Goal: Task Accomplishment & Management: Manage account settings

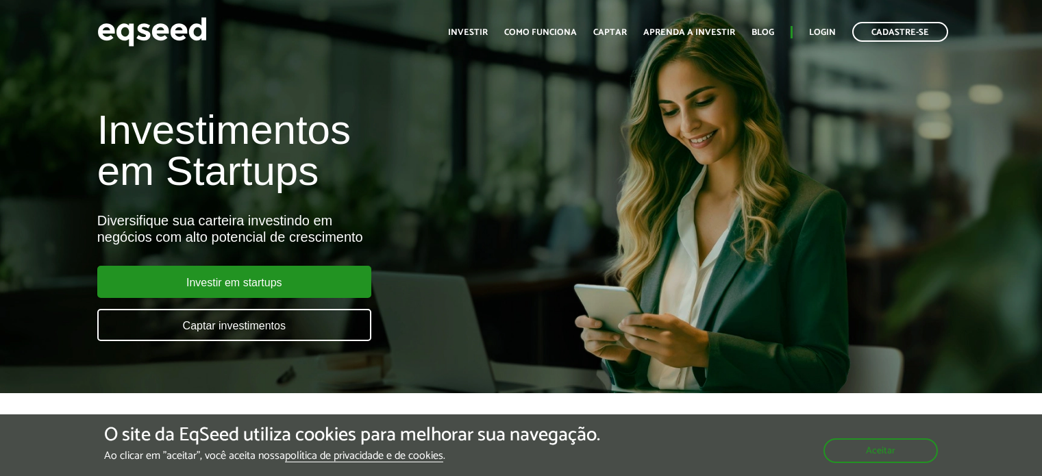
click at [823, 35] on link "Login" at bounding box center [822, 32] width 27 height 9
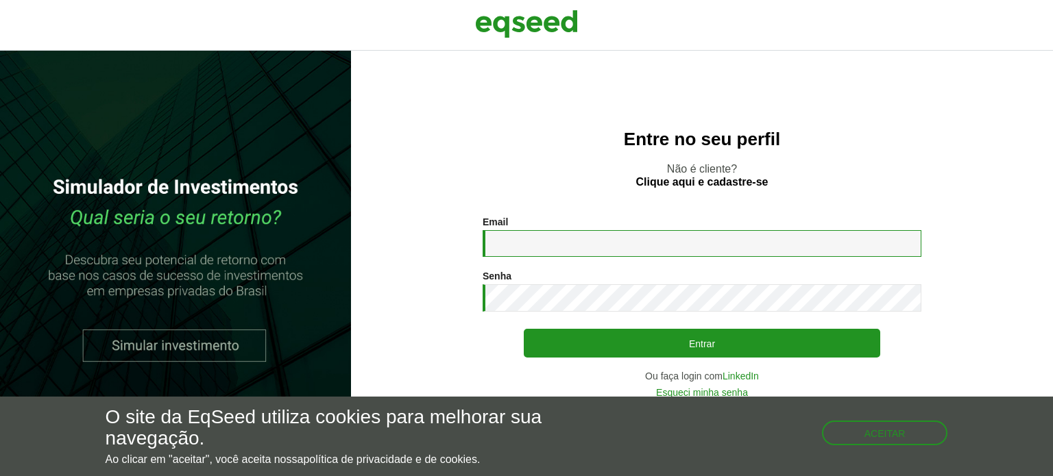
click at [519, 238] on input "Email *" at bounding box center [701, 243] width 439 height 27
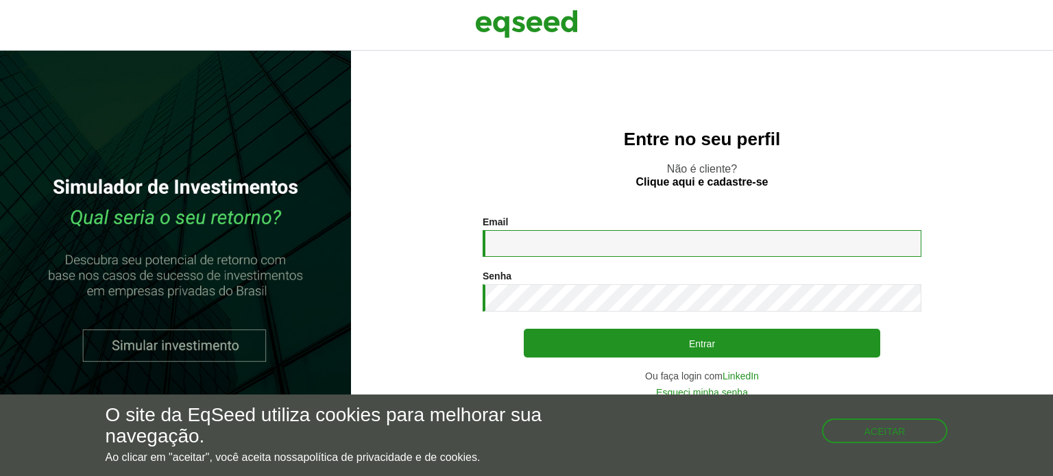
type input "**********"
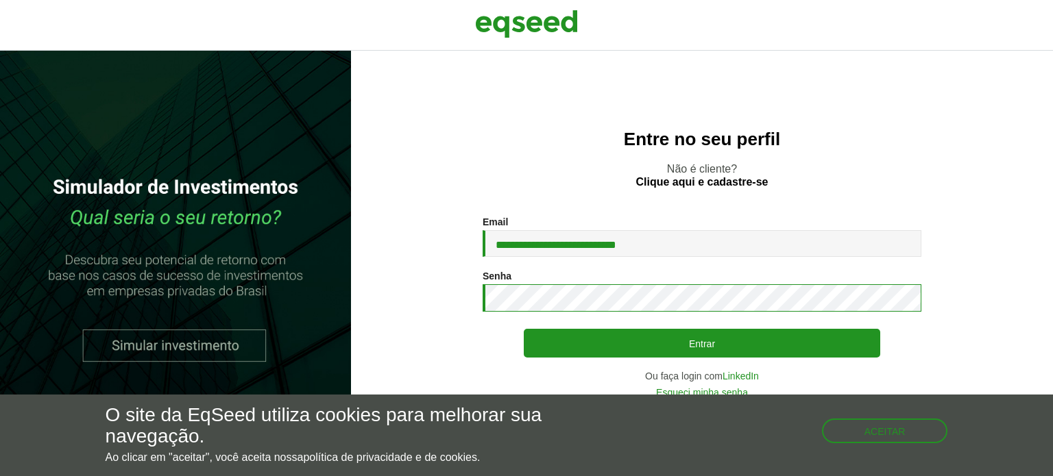
click at [524, 329] on button "Entrar" at bounding box center [702, 343] width 356 height 29
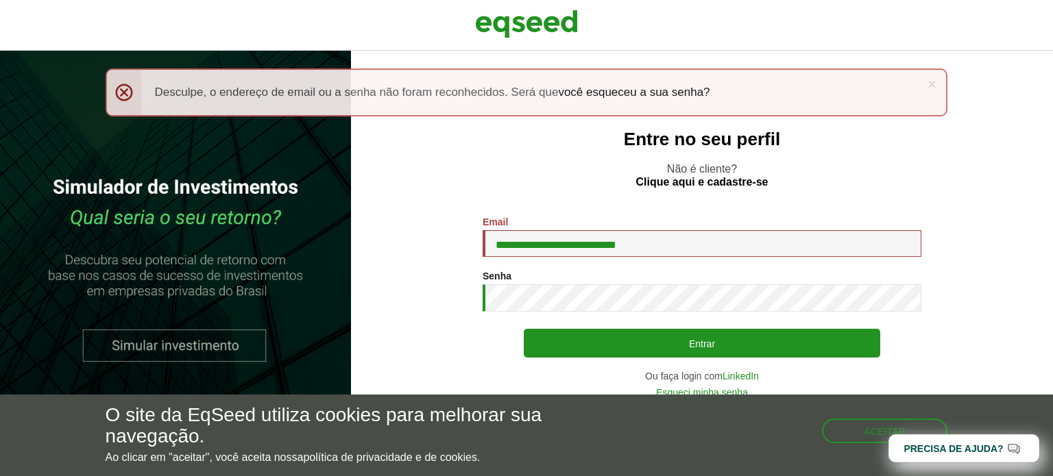
click at [524, 329] on button "Entrar" at bounding box center [702, 343] width 356 height 29
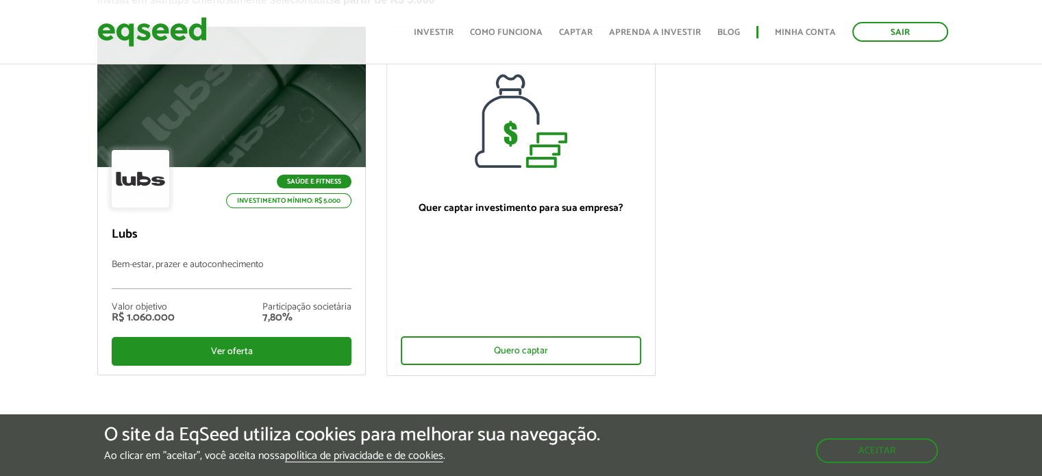
scroll to position [206, 0]
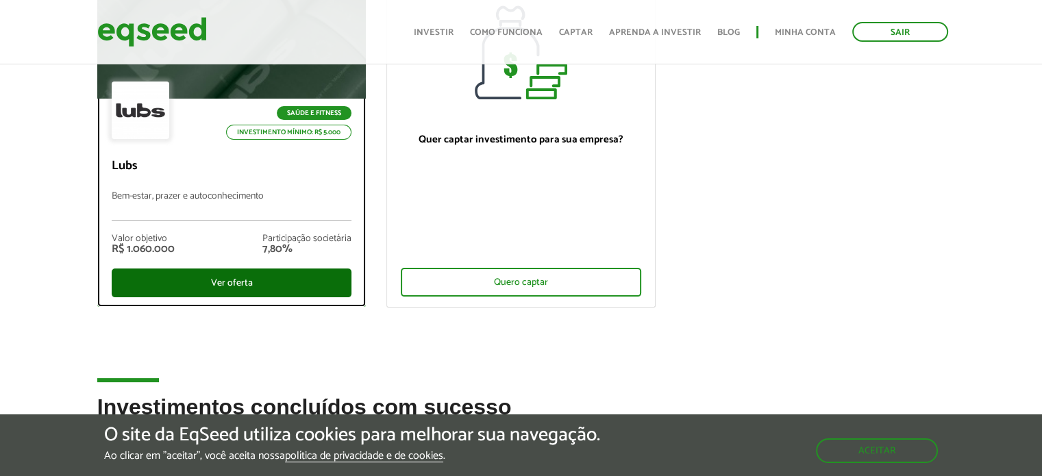
click at [255, 273] on div "Ver oferta" at bounding box center [232, 283] width 241 height 29
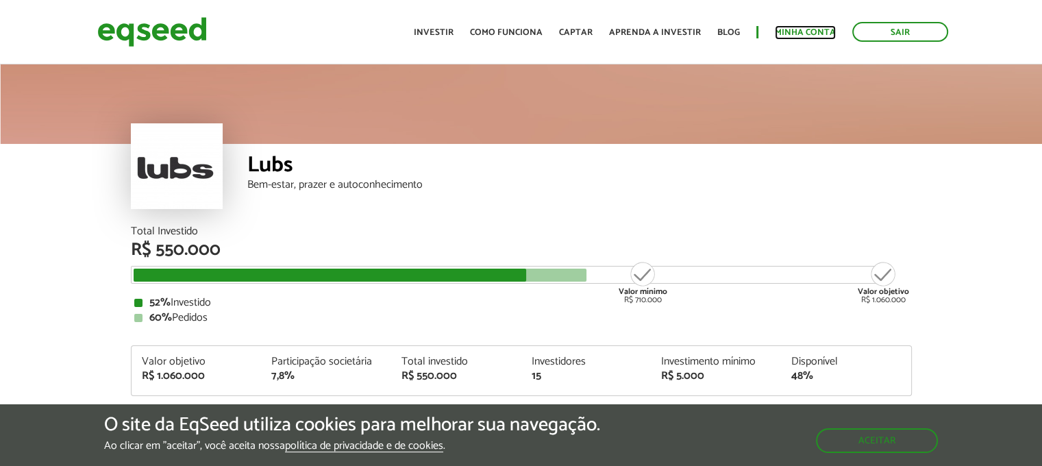
click at [783, 32] on link "Minha conta" at bounding box center [805, 32] width 61 height 9
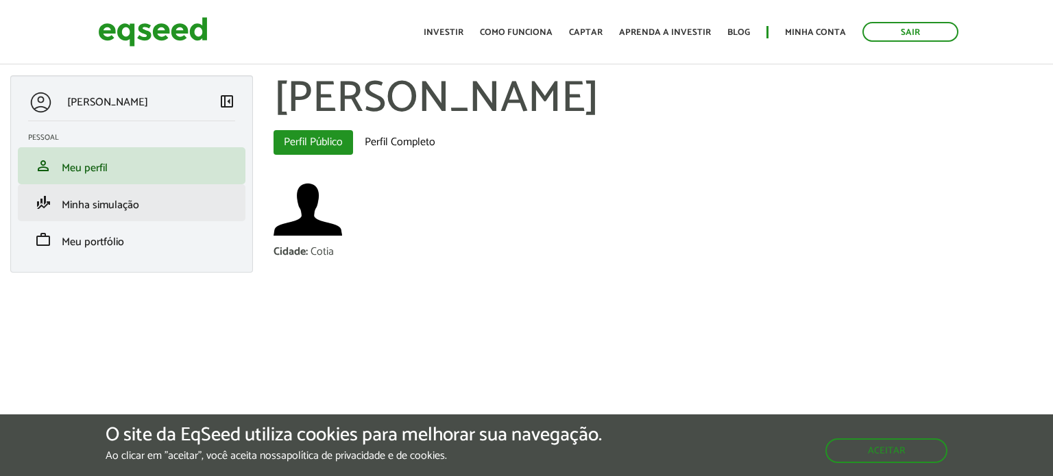
click at [130, 216] on li "finance_mode Minha simulação" at bounding box center [132, 202] width 228 height 37
click at [127, 210] on span "Minha simulação" at bounding box center [100, 205] width 77 height 19
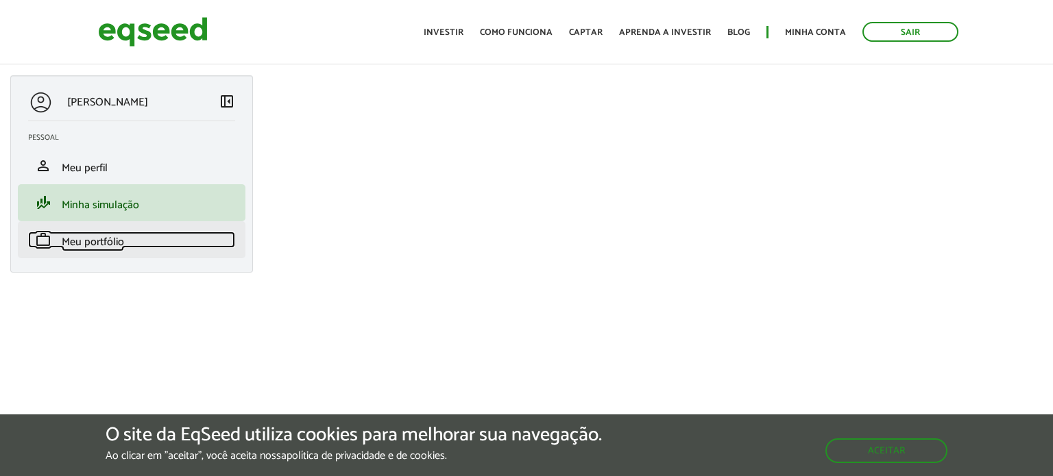
click at [127, 239] on link "work Meu portfólio" at bounding box center [131, 240] width 207 height 16
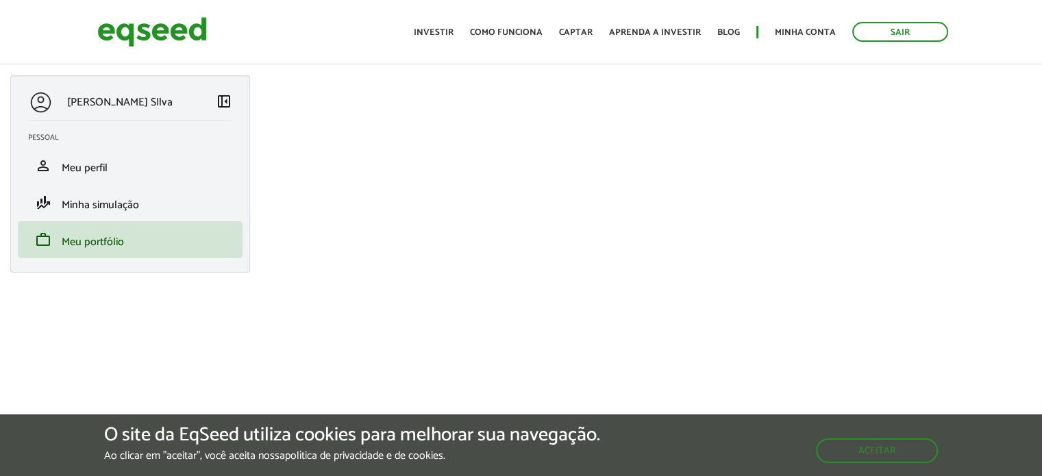
scroll to position [109, 0]
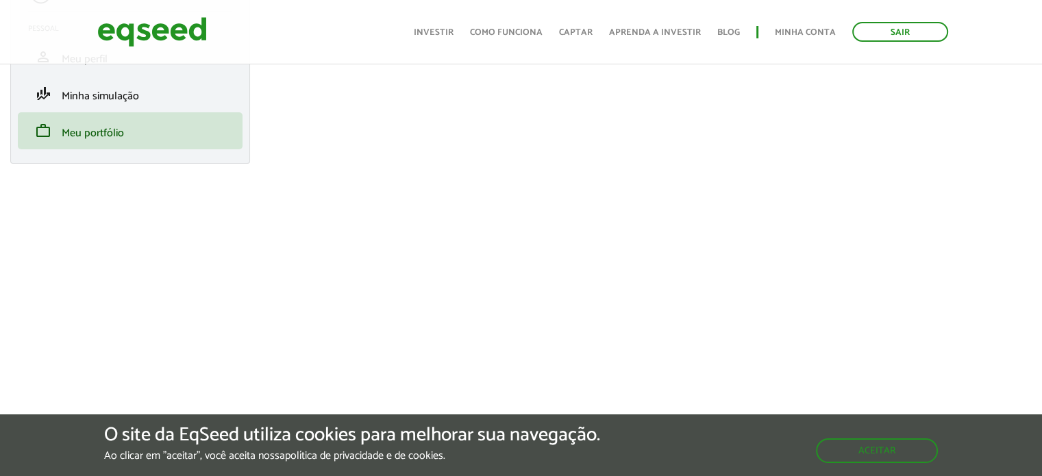
click at [221, 242] on div "Felipe Matheus SIlva left_panel_close Pessoal person Meu perfil finance_mode Mi…" at bounding box center [521, 207] width 1042 height 482
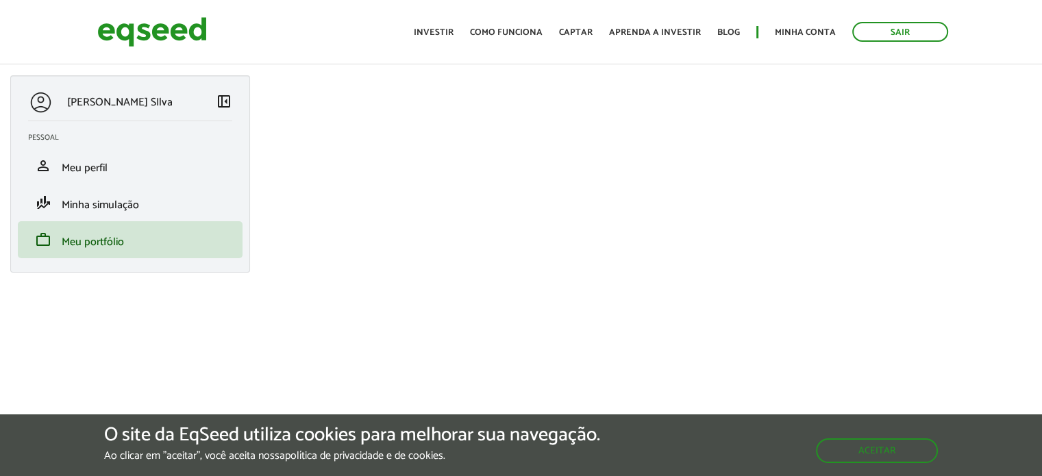
scroll to position [109, 0]
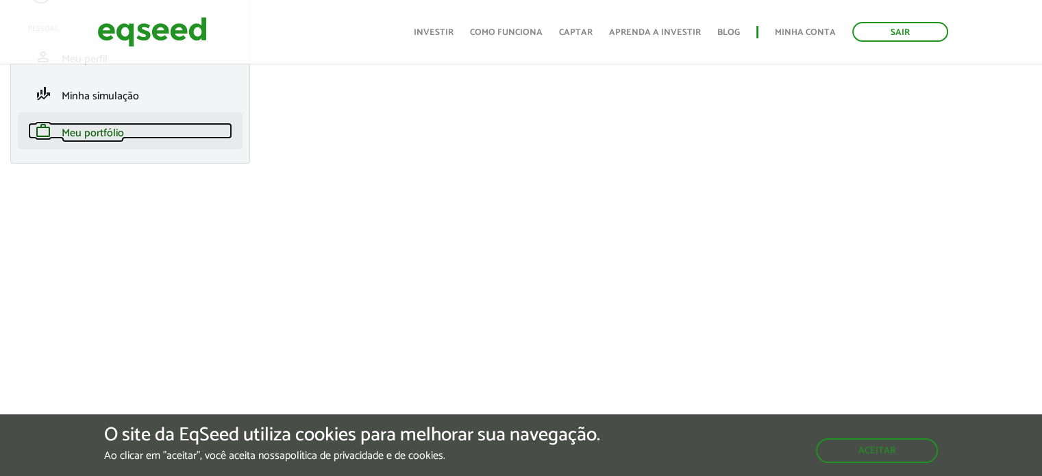
click at [132, 130] on link "work Meu portfólio" at bounding box center [130, 131] width 204 height 16
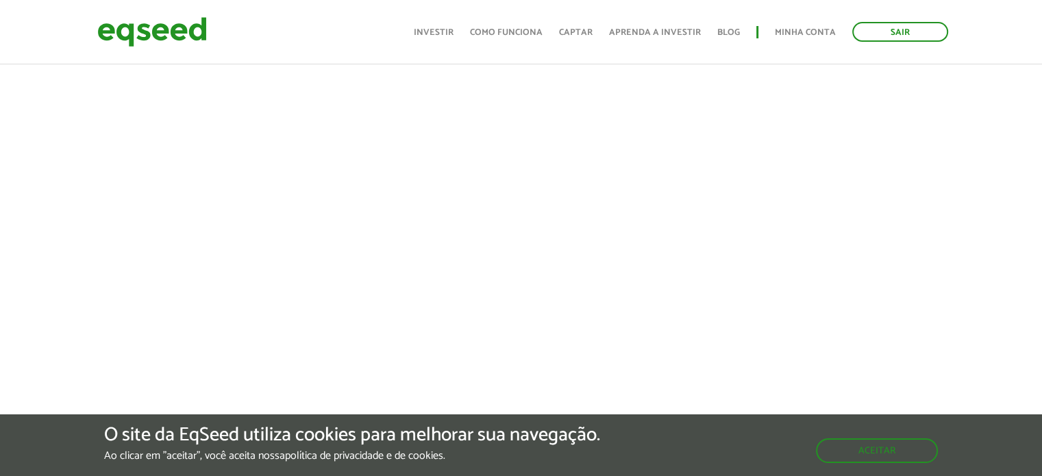
scroll to position [274, 0]
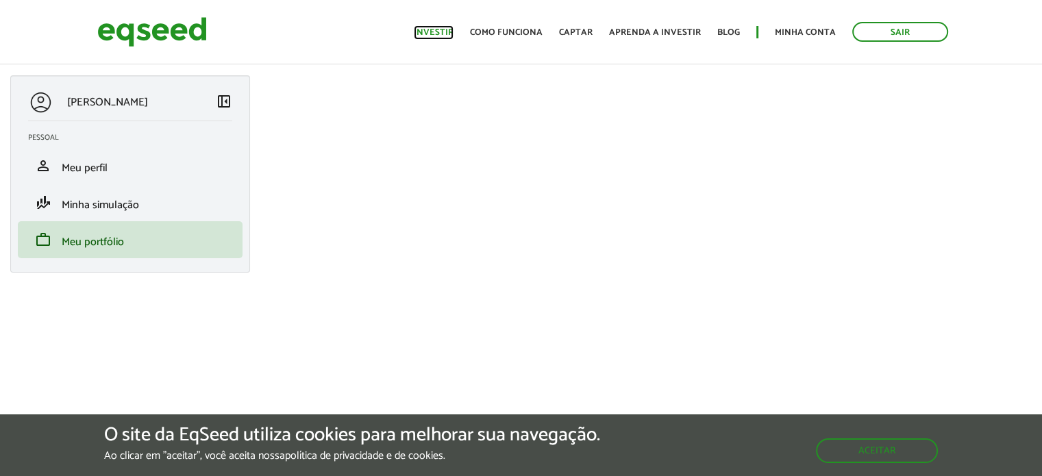
click at [443, 32] on link "Investir" at bounding box center [434, 32] width 40 height 9
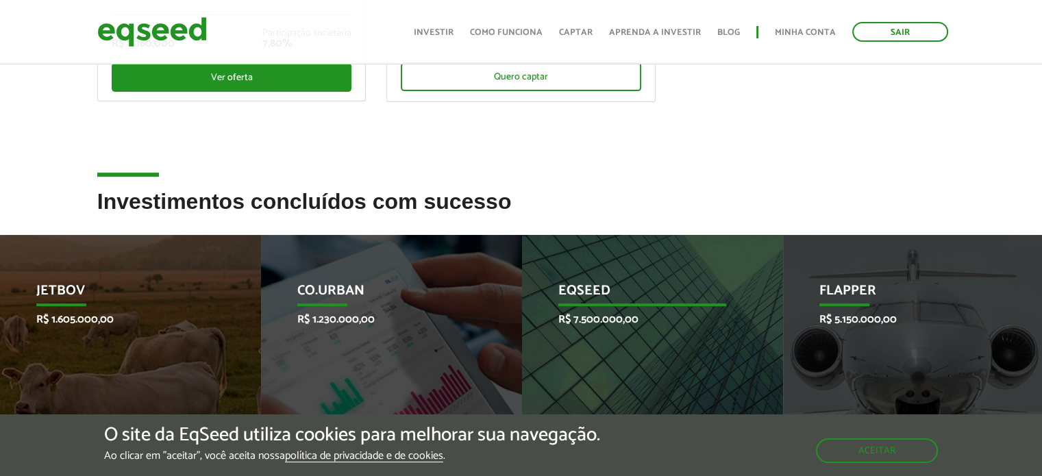
scroll to position [548, 0]
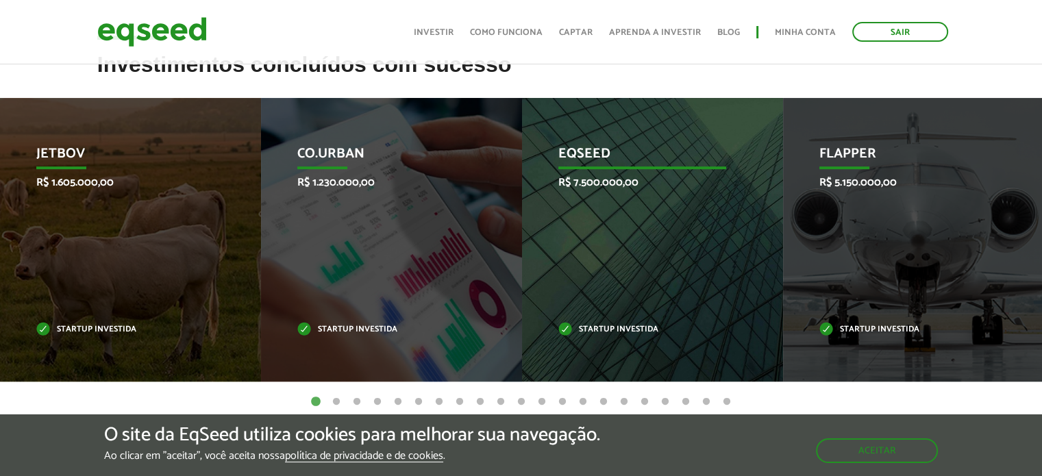
click at [622, 183] on p "R$ 7.500.000,00" at bounding box center [643, 182] width 169 height 13
click at [593, 155] on p "EqSeed" at bounding box center [643, 157] width 169 height 23
click at [594, 334] on p "Startup investida" at bounding box center [643, 330] width 169 height 8
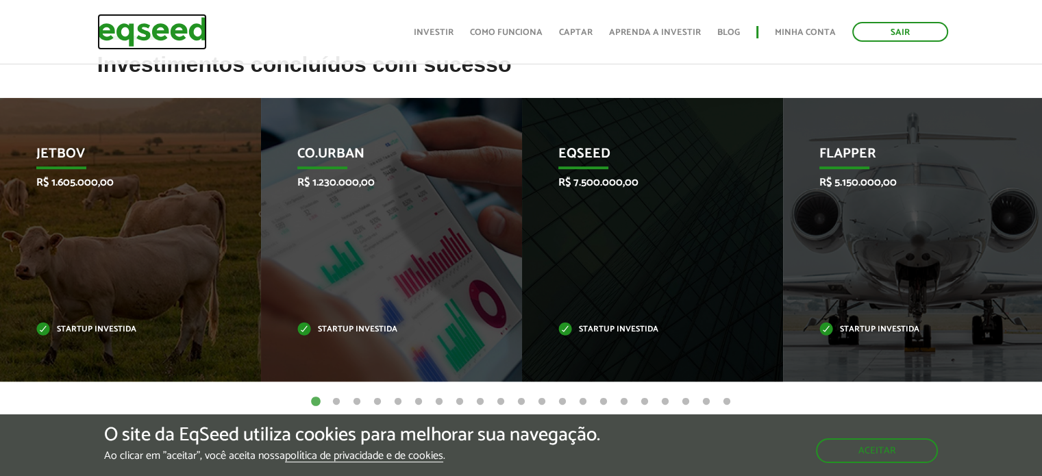
click at [110, 35] on img at bounding box center [152, 32] width 110 height 36
